Goal: Browse casually

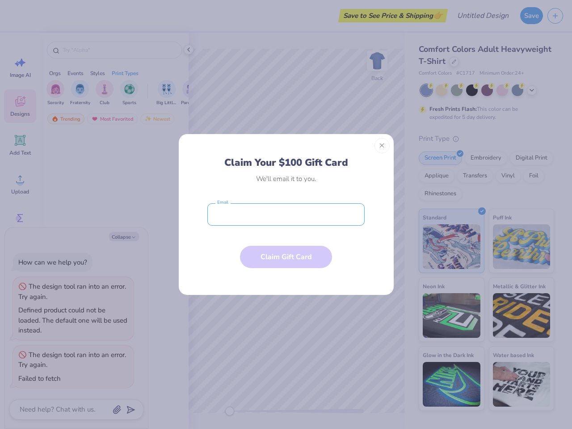
type textarea "x"
click at [286, 214] on input "email" at bounding box center [285, 214] width 157 height 22
click at [382, 146] on button "Close" at bounding box center [381, 145] width 15 height 15
